Goal: Task Accomplishment & Management: Manage account settings

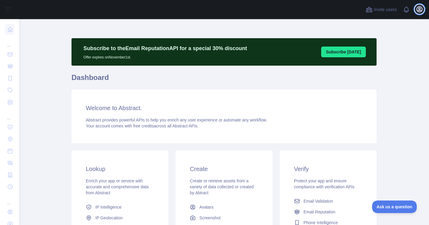
click at [420, 10] on icon "button" at bounding box center [419, 9] width 5 height 5
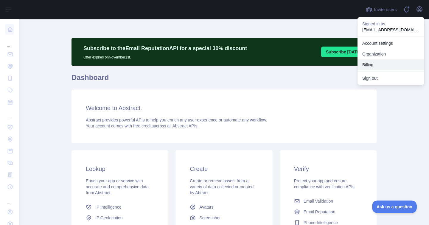
click at [378, 66] on button "Billing" at bounding box center [391, 64] width 67 height 11
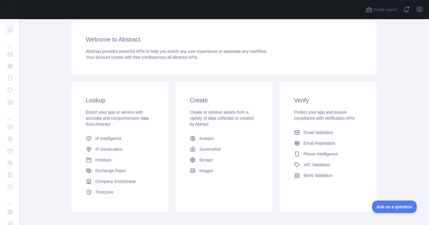
scroll to position [69, 0]
click at [108, 180] on span "Company Enrichment" at bounding box center [115, 180] width 40 height 6
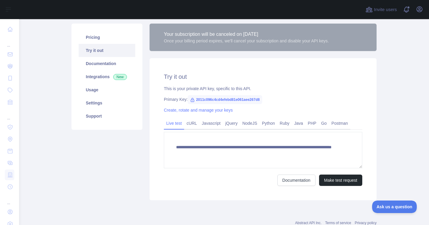
scroll to position [69, 0]
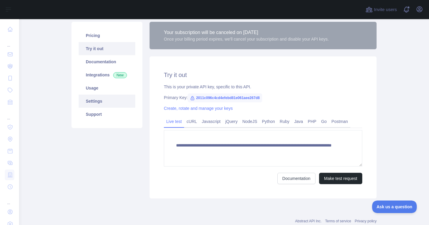
click at [93, 103] on link "Settings" at bounding box center [107, 101] width 57 height 13
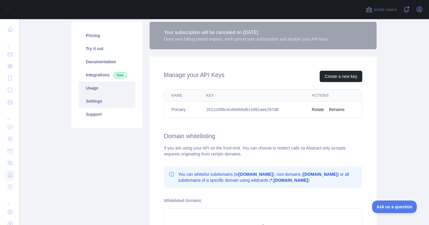
click at [96, 89] on link "Usage" at bounding box center [107, 87] width 57 height 13
